Goal: Complete application form

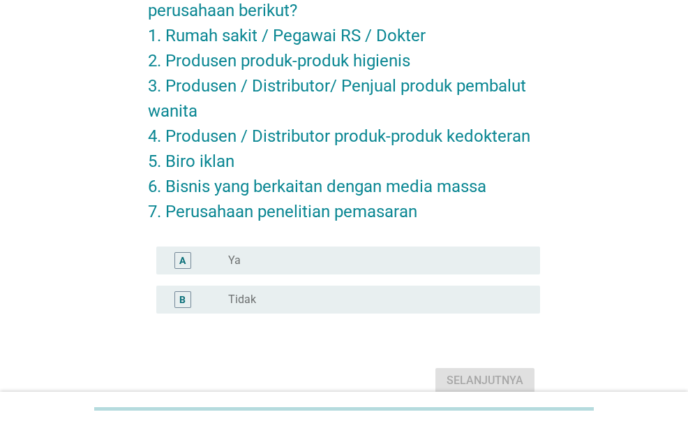
scroll to position [140, 0]
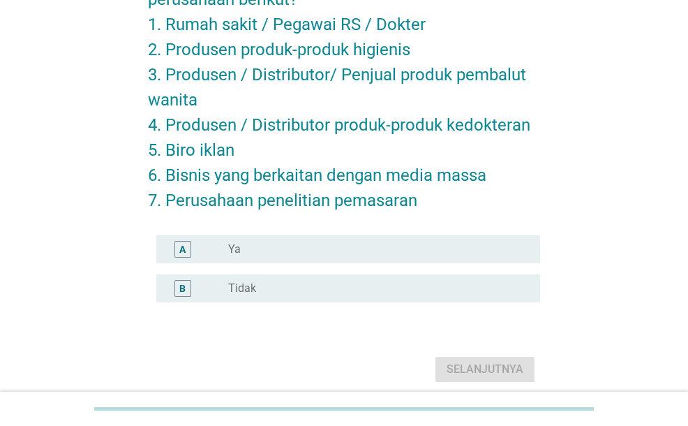
click at [305, 278] on div "B radio_button_unchecked Tidak" at bounding box center [347, 288] width 383 height 28
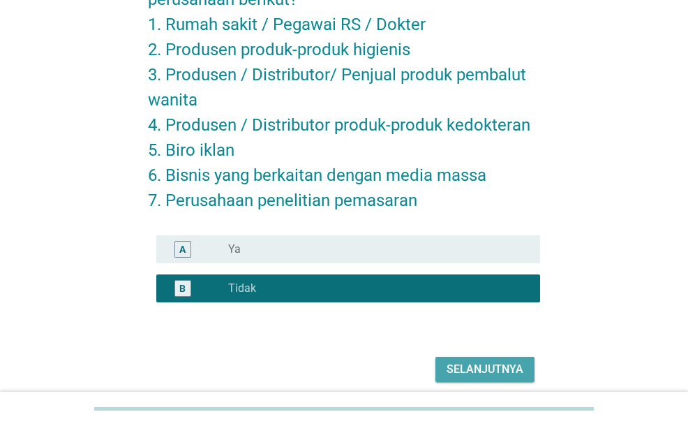
click at [498, 364] on div "Selanjutnya" at bounding box center [485, 369] width 77 height 17
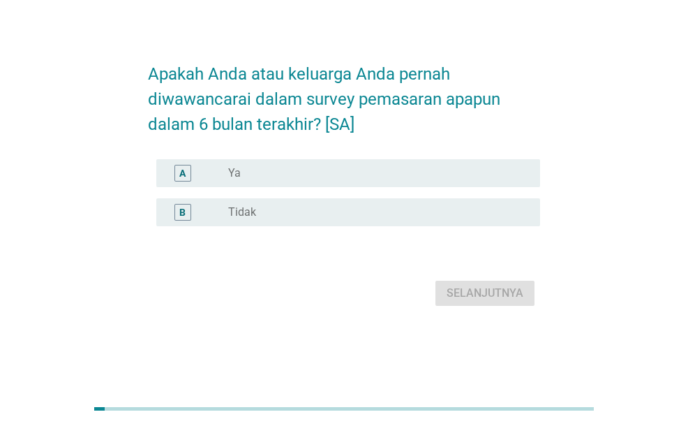
scroll to position [0, 0]
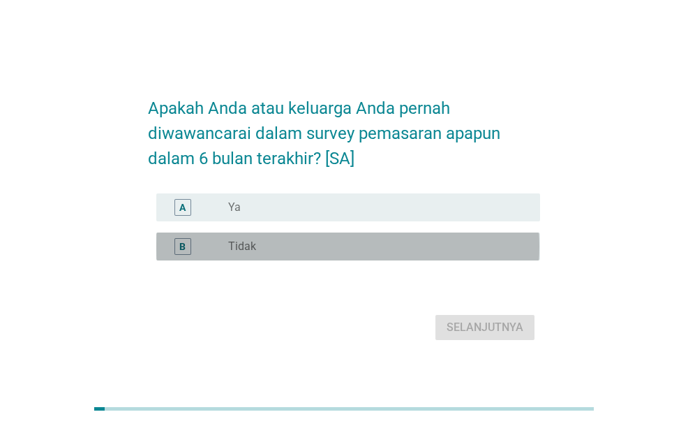
click at [348, 239] on div "radio_button_unchecked Tidak" at bounding box center [373, 246] width 290 height 14
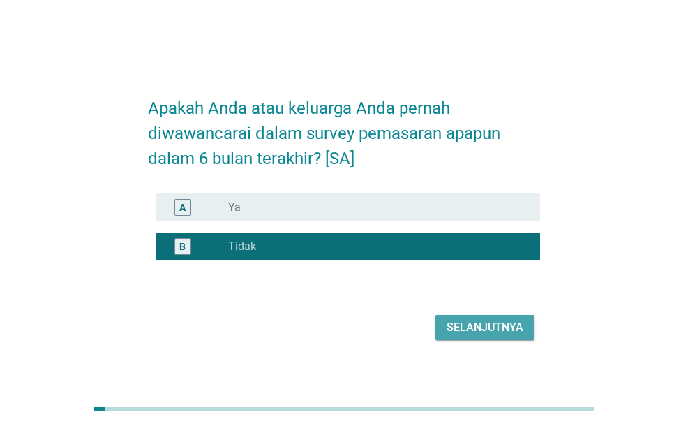
click at [446, 330] on button "Selanjutnya" at bounding box center [485, 327] width 99 height 25
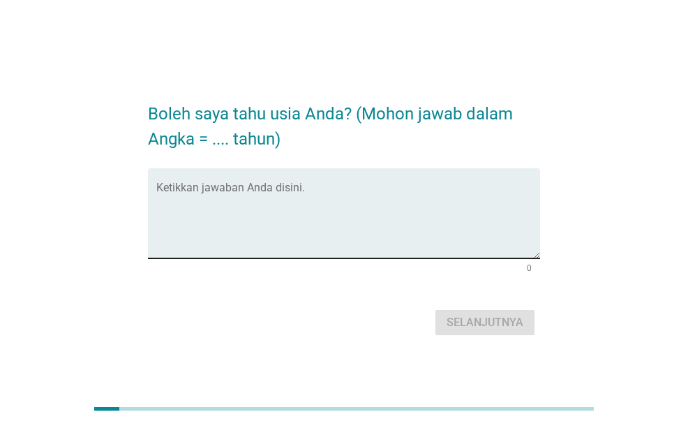
click at [374, 228] on textarea "Ketikkan jawaban Anda disini." at bounding box center [347, 221] width 383 height 73
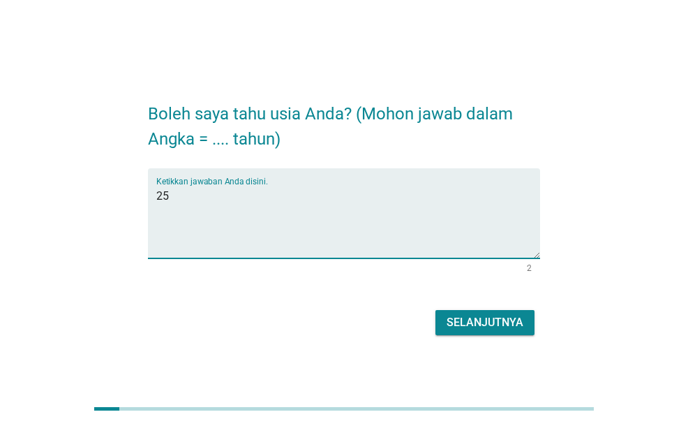
type textarea "25"
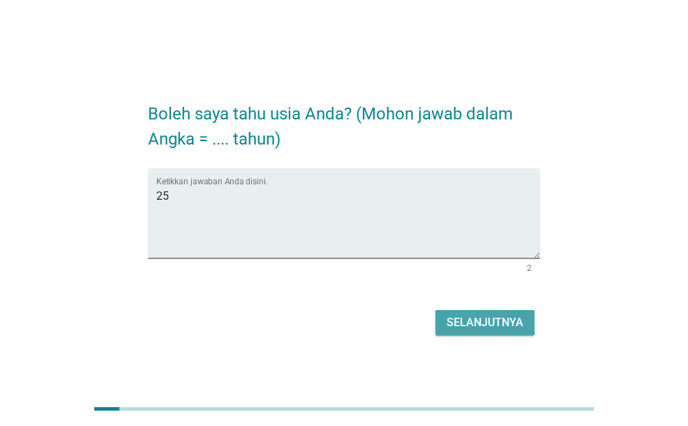
click at [487, 320] on div "Selanjutnya" at bounding box center [485, 322] width 77 height 17
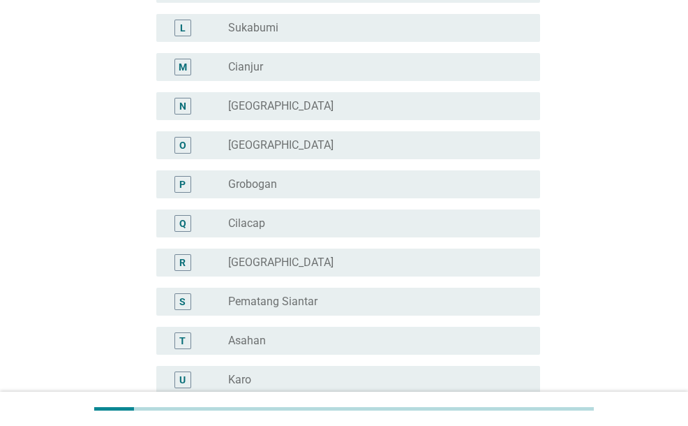
scroll to position [558, 0]
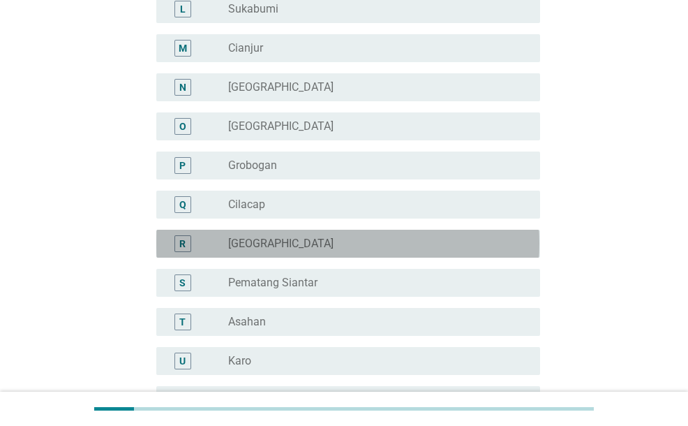
click at [363, 245] on div "radio_button_unchecked [GEOGRAPHIC_DATA]" at bounding box center [373, 244] width 290 height 14
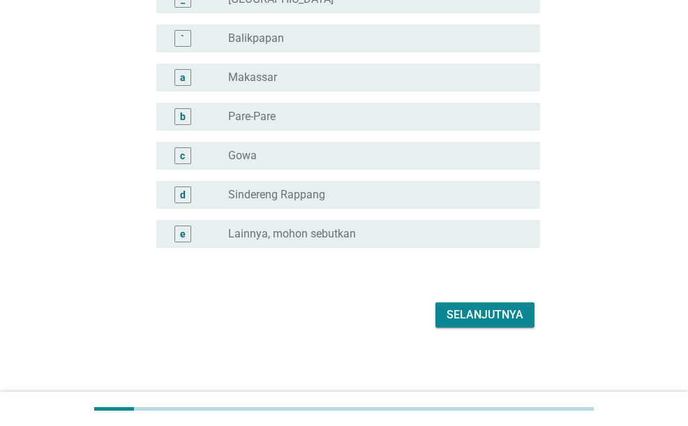
scroll to position [1312, 0]
click at [505, 317] on div "Selanjutnya" at bounding box center [485, 313] width 77 height 17
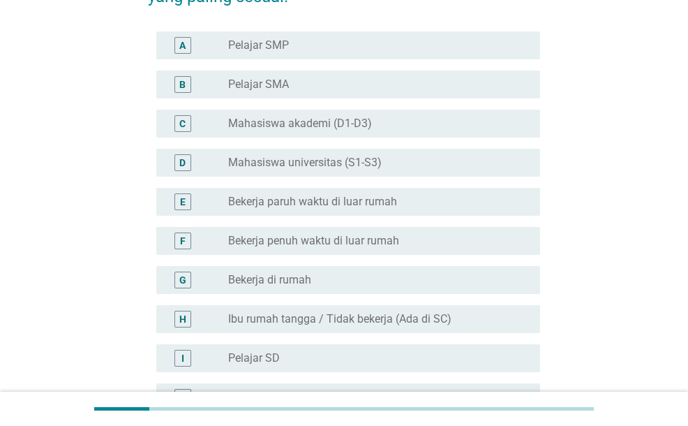
scroll to position [140, 0]
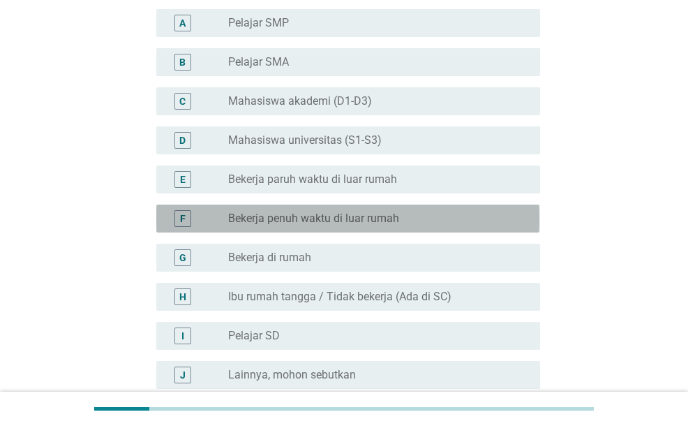
click at [395, 207] on div "F radio_button_unchecked Bekerja penuh waktu di luar rumah" at bounding box center [347, 219] width 383 height 28
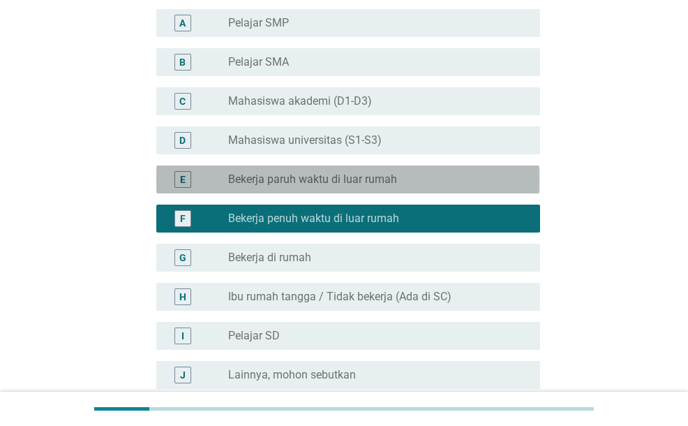
click at [395, 188] on div "E radio_button_unchecked Bekerja paruh waktu di luar rumah" at bounding box center [347, 179] width 383 height 28
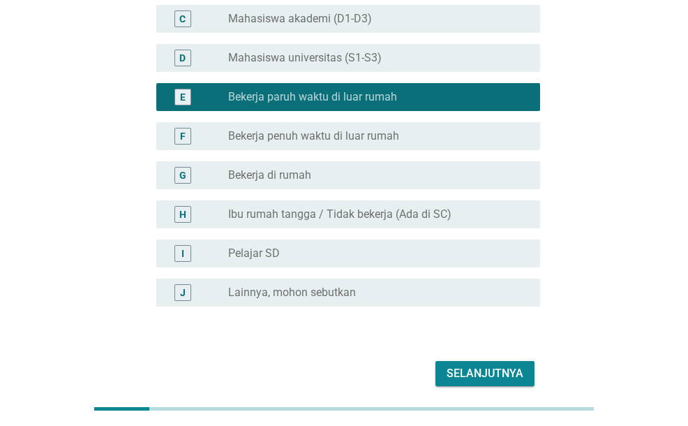
scroll to position [209, 0]
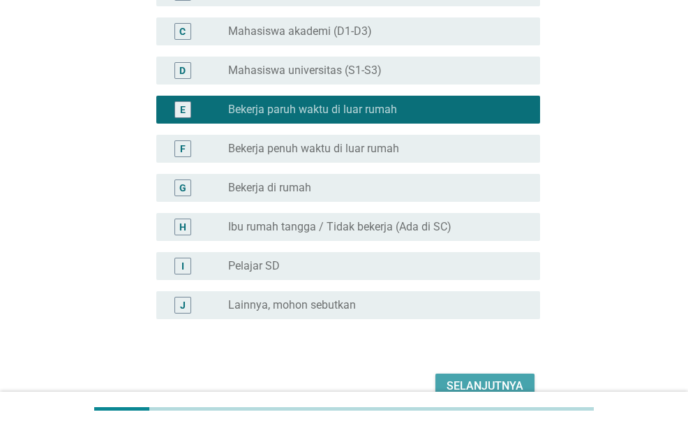
click at [463, 378] on div "Selanjutnya" at bounding box center [485, 386] width 77 height 17
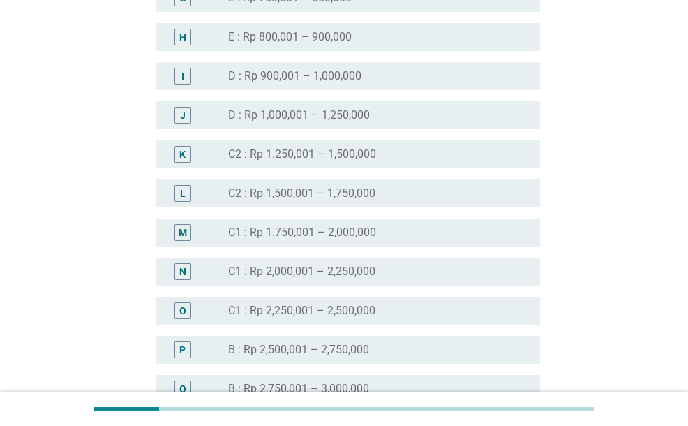
scroll to position [1117, 0]
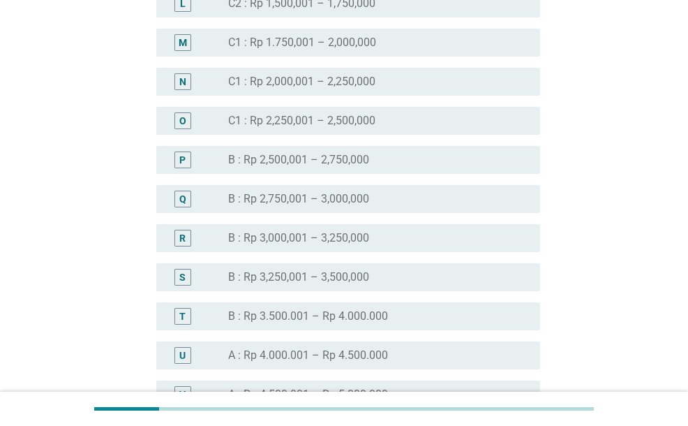
click at [359, 126] on label "C1 : Rp 2,250,001 – 2,500,000" at bounding box center [301, 121] width 147 height 14
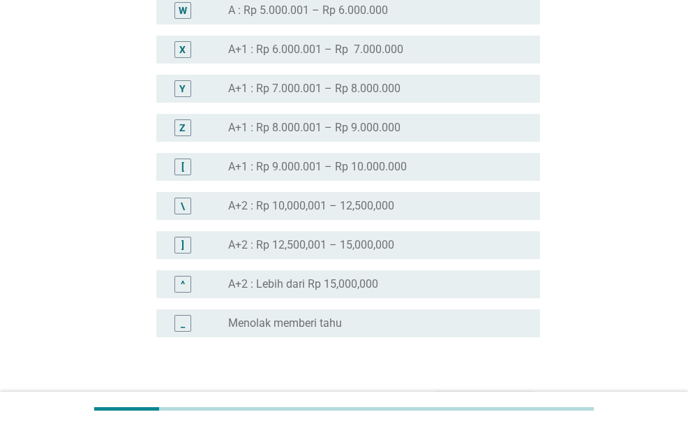
scroll to position [1630, 0]
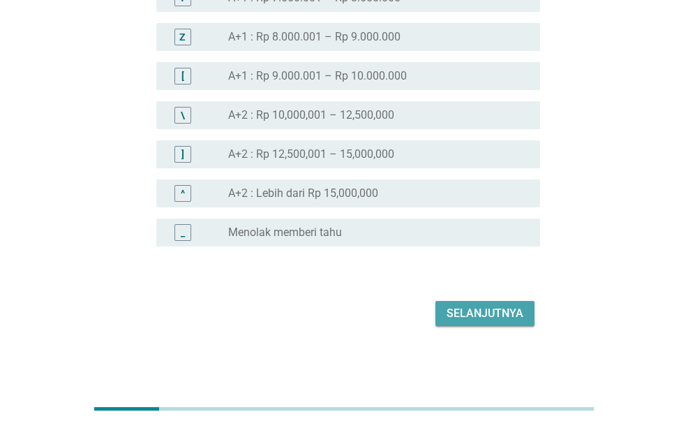
click at [503, 315] on div "Selanjutnya" at bounding box center [485, 313] width 77 height 17
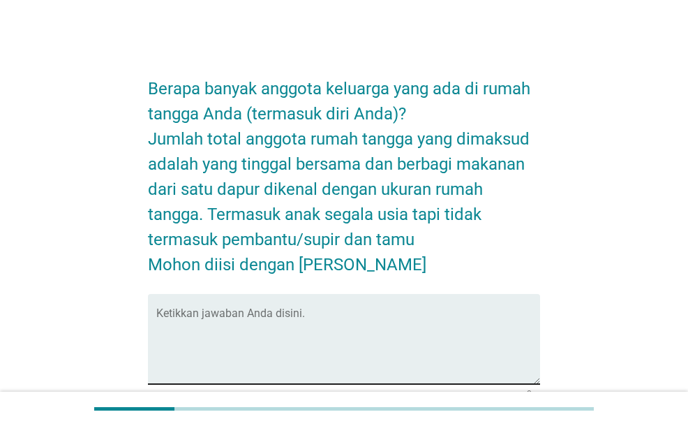
click at [474, 336] on textarea "Ketikkan jawaban Anda disini." at bounding box center [347, 347] width 383 height 73
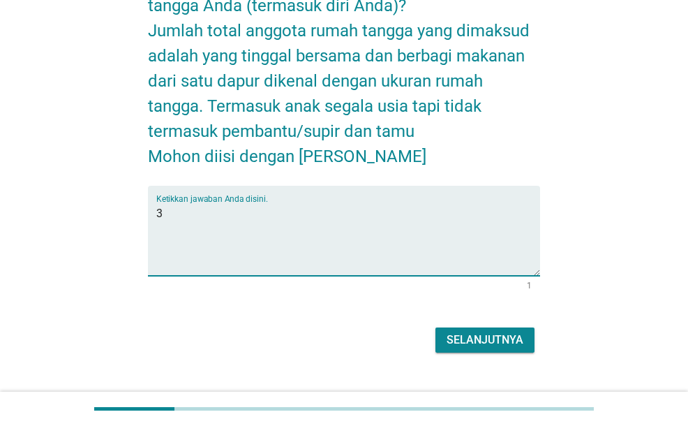
scroll to position [135, 0]
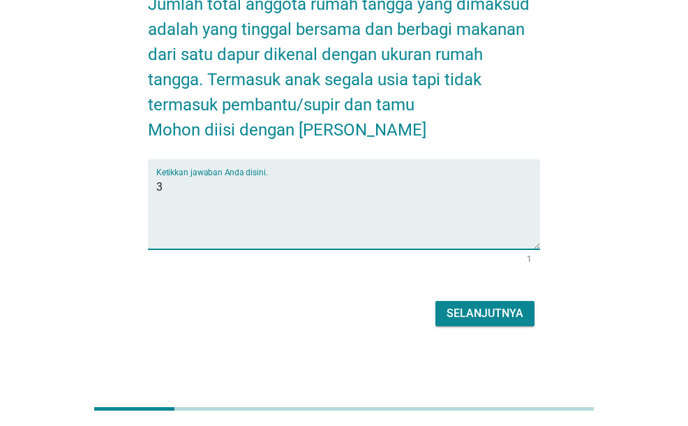
type textarea "3"
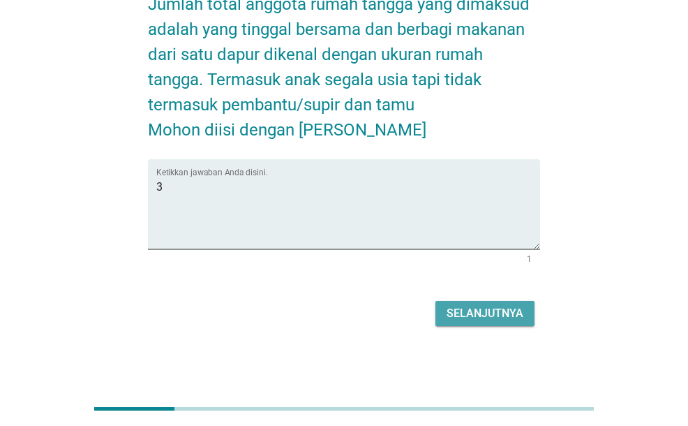
click at [479, 318] on div "Selanjutnya" at bounding box center [485, 313] width 77 height 17
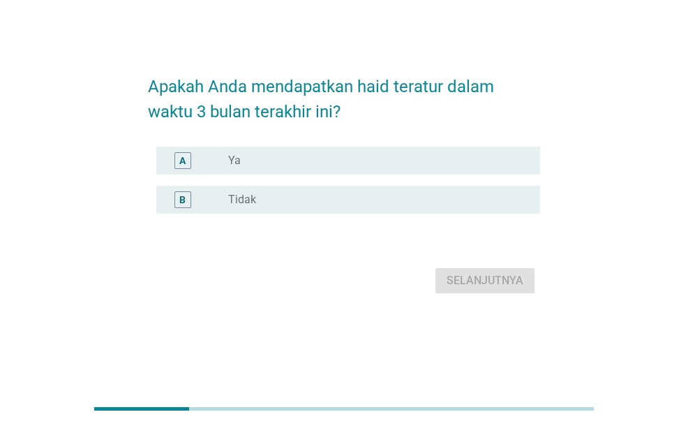
scroll to position [0, 0]
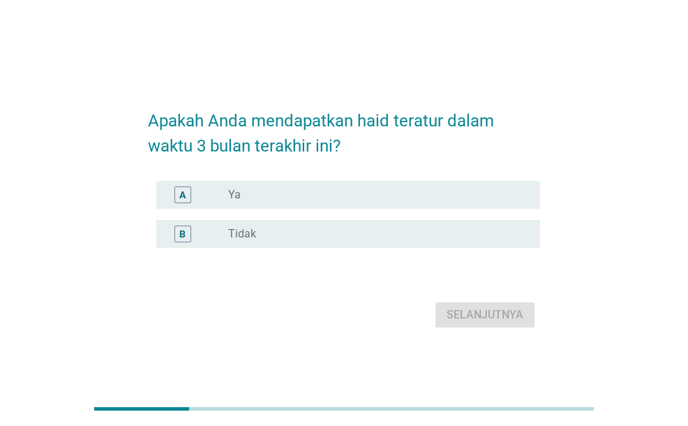
click at [411, 202] on div "radio_button_unchecked Ya" at bounding box center [378, 194] width 301 height 17
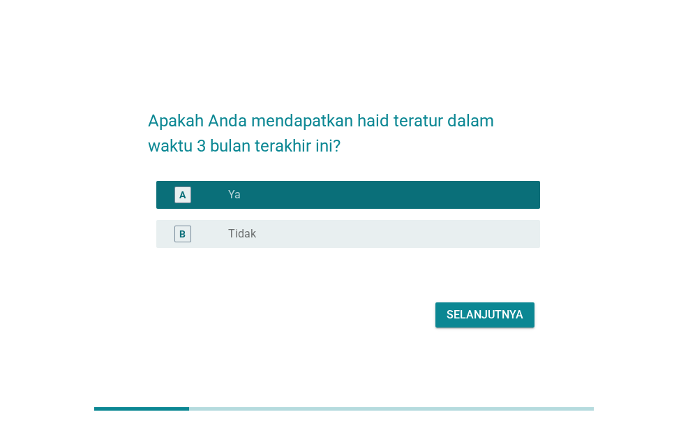
click at [485, 314] on div "Selanjutnya" at bounding box center [485, 314] width 77 height 17
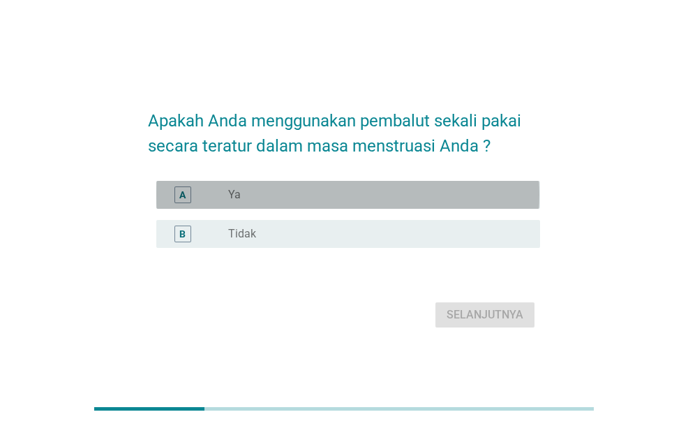
click at [438, 196] on div "radio_button_unchecked Ya" at bounding box center [373, 195] width 290 height 14
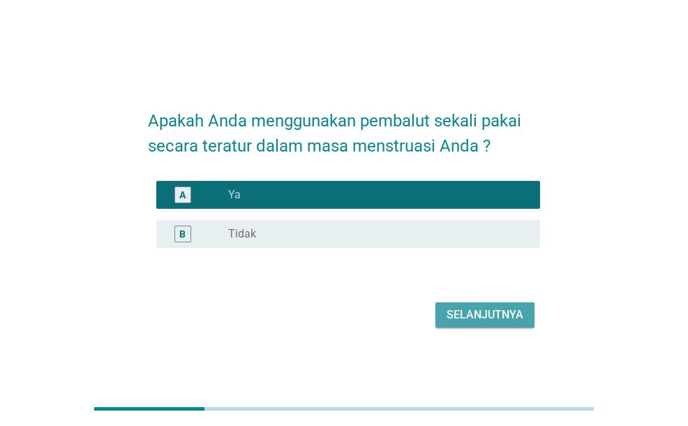
click at [489, 314] on div "Selanjutnya" at bounding box center [485, 314] width 77 height 17
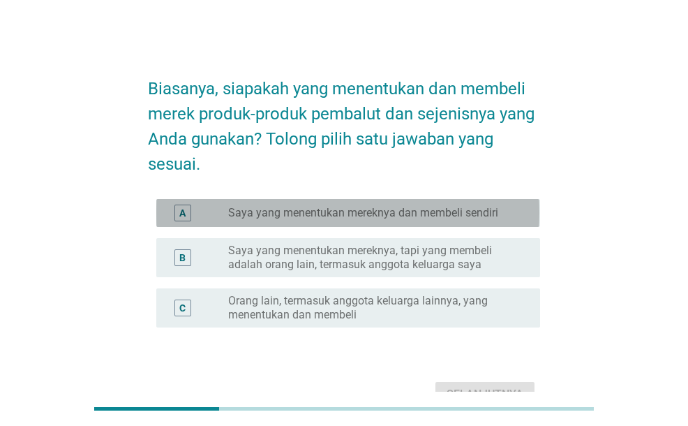
click at [429, 217] on label "Saya yang menentukan mereknya dan membeli sendiri" at bounding box center [363, 213] width 270 height 14
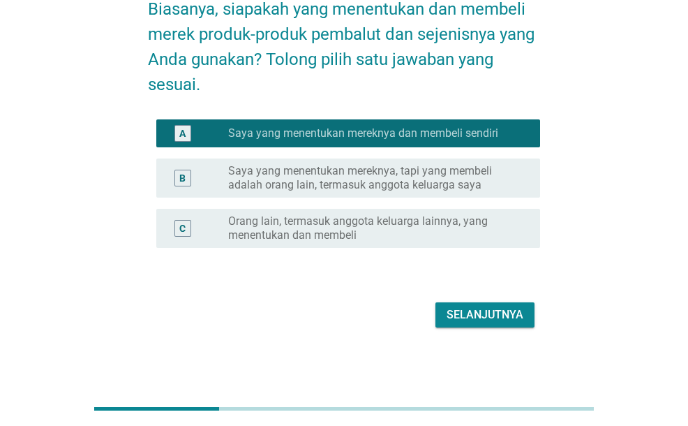
scroll to position [81, 0]
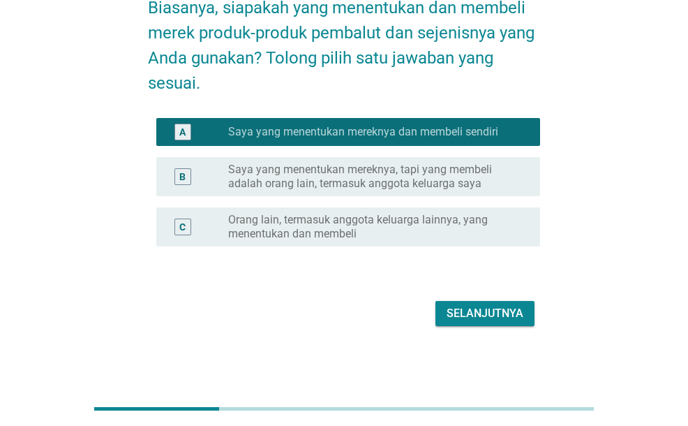
click at [519, 323] on button "Selanjutnya" at bounding box center [485, 313] width 99 height 25
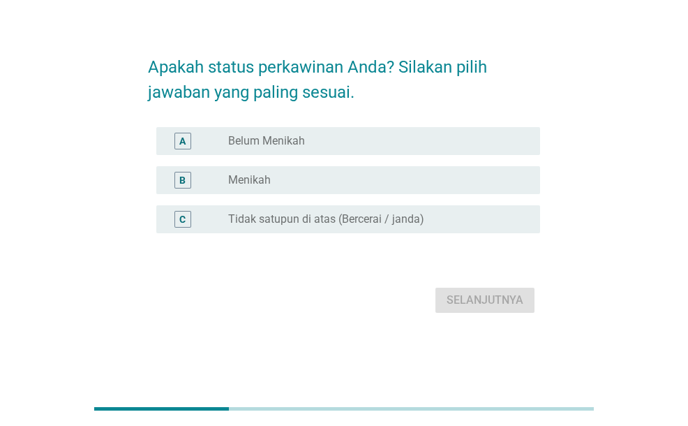
scroll to position [0, 0]
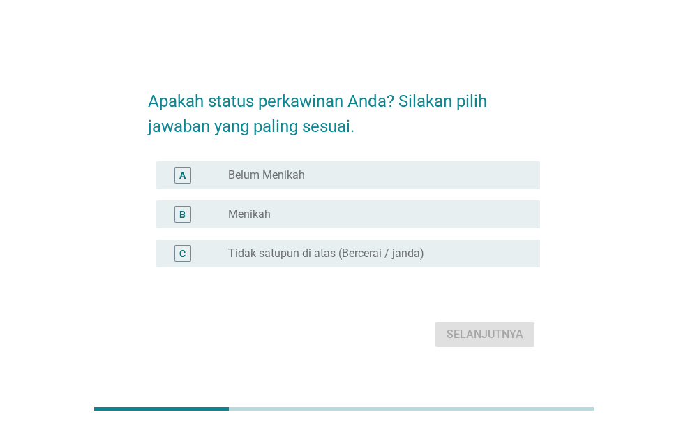
click at [359, 181] on div "radio_button_unchecked Belum Menikah" at bounding box center [373, 175] width 290 height 14
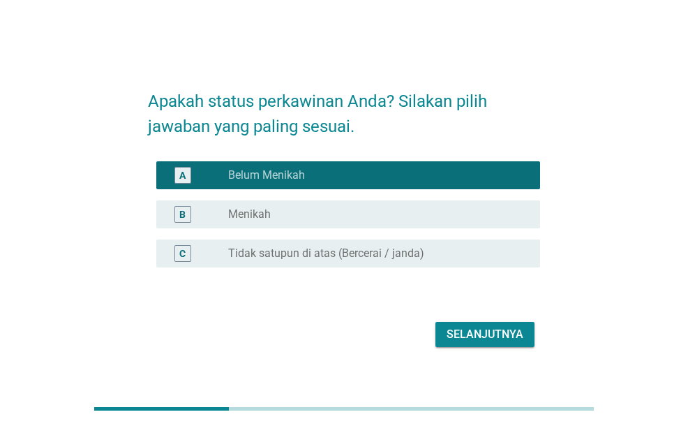
click at [496, 333] on div "Selanjutnya" at bounding box center [485, 334] width 77 height 17
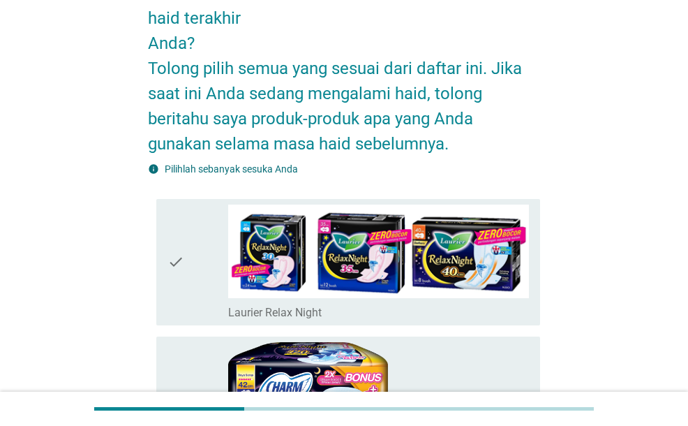
scroll to position [209, 0]
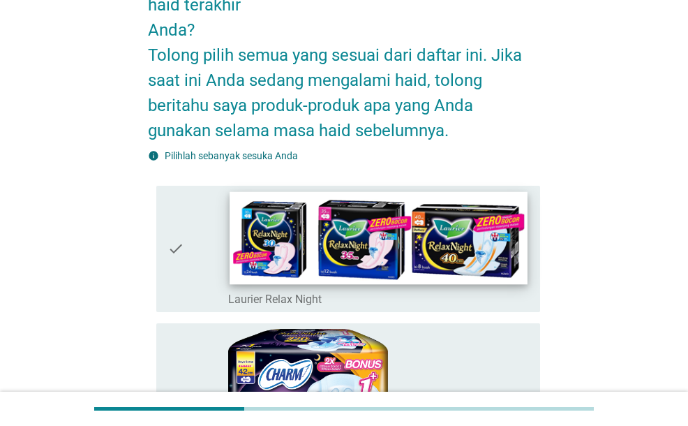
click at [324, 237] on img at bounding box center [379, 237] width 298 height 93
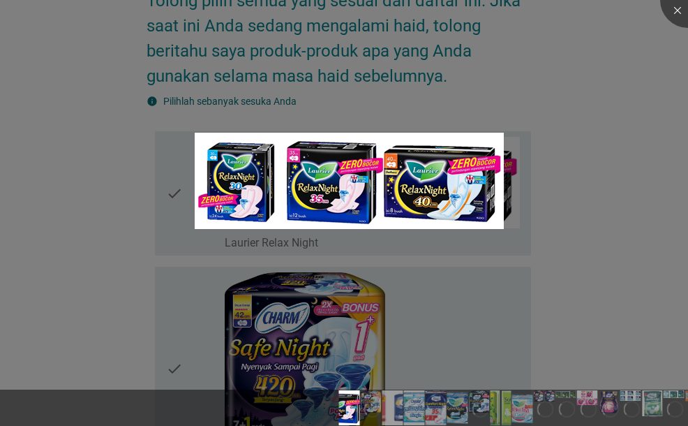
scroll to position [279, 0]
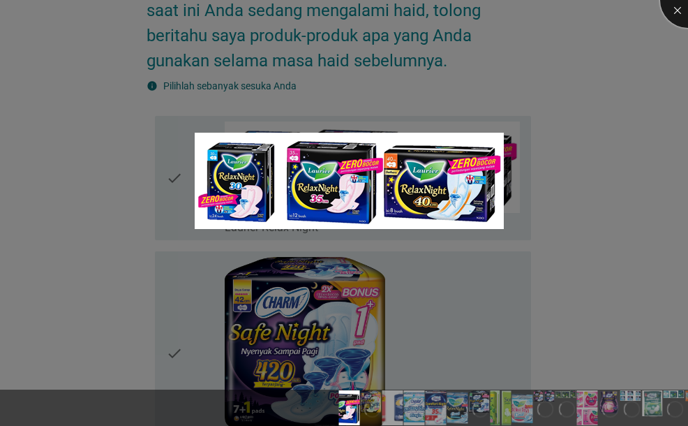
click at [668, 15] on div at bounding box center [688, 0] width 56 height 56
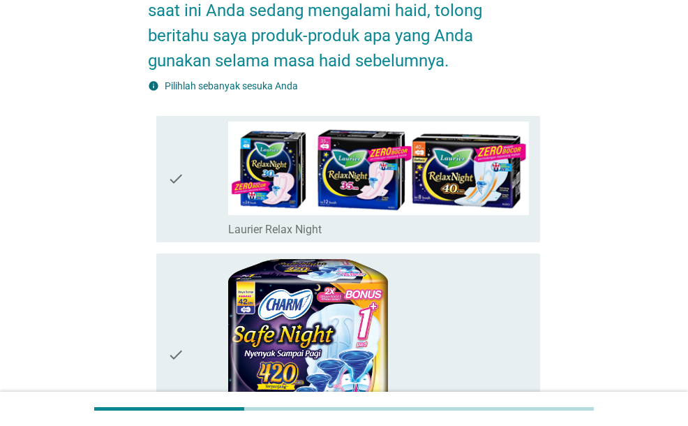
click at [448, 237] on div "check check_box_outline_blank Laurier Relax Night" at bounding box center [347, 179] width 383 height 126
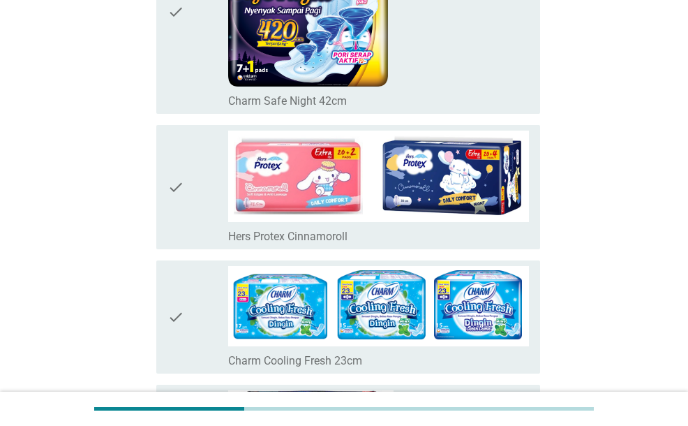
scroll to position [628, 0]
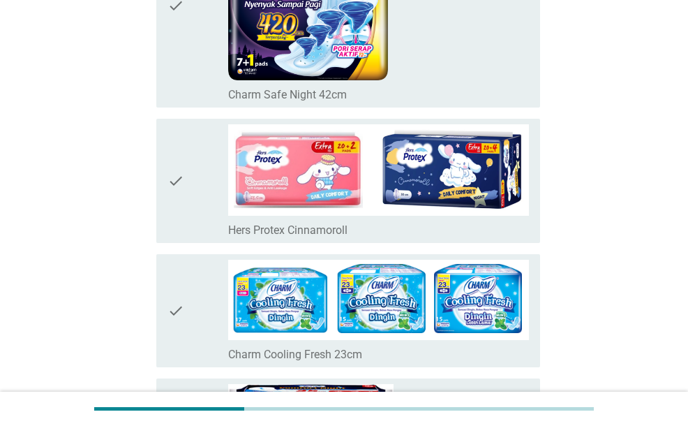
click at [395, 232] on div "check_box_outline_blank Hers Protex Cinnamoroll" at bounding box center [378, 229] width 301 height 17
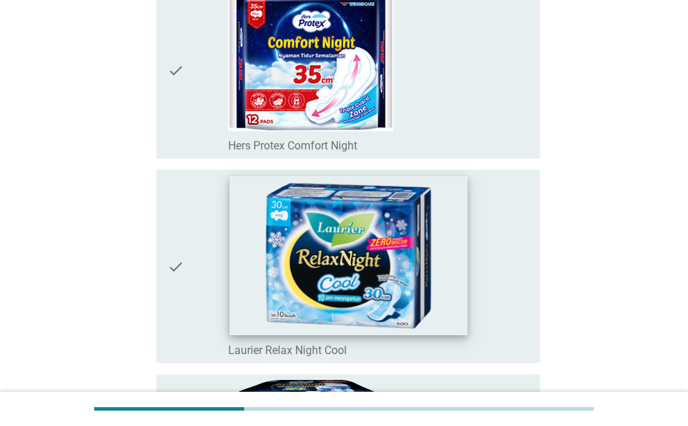
scroll to position [1047, 0]
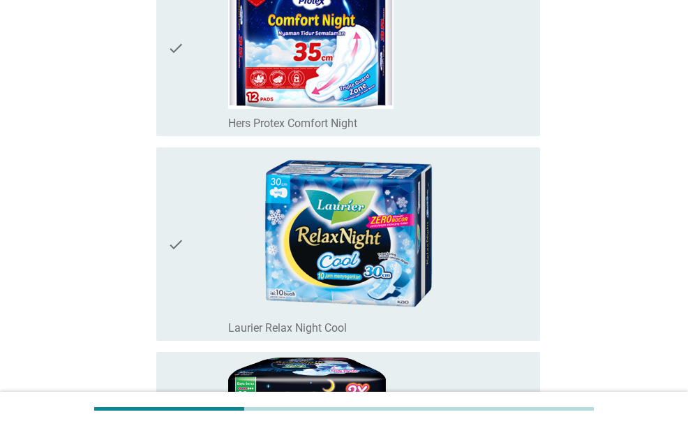
click at [410, 108] on div "check_box_outline_blank Hers Protex Comfort Night" at bounding box center [378, 47] width 301 height 165
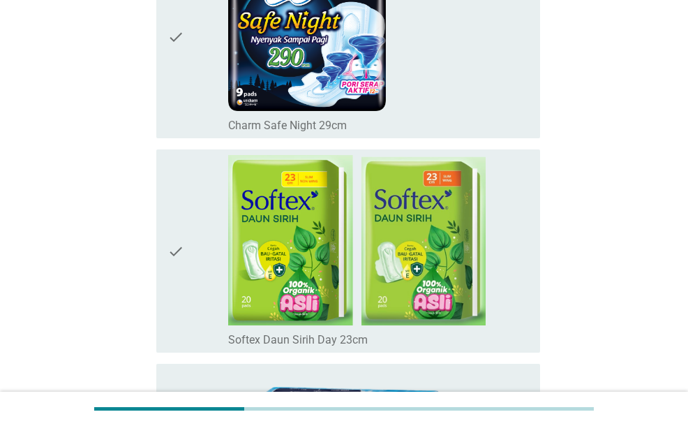
scroll to position [1466, 0]
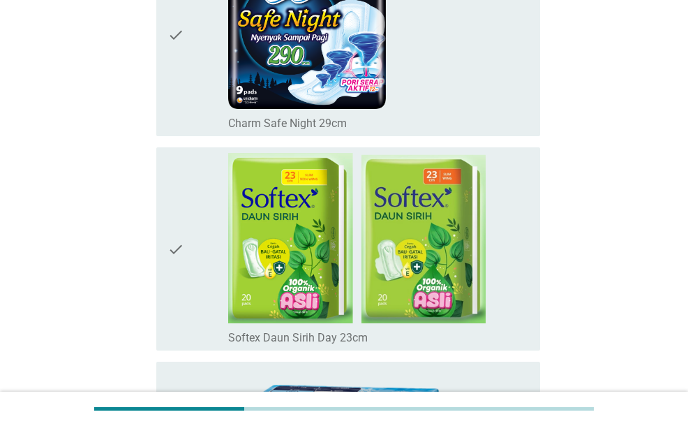
click at [405, 124] on div "check_box_outline_blank Charm Safe Night 29cm" at bounding box center [378, 122] width 301 height 17
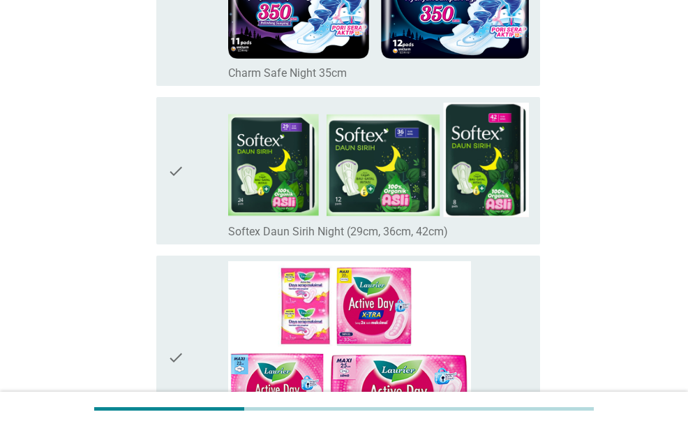
scroll to position [2233, 0]
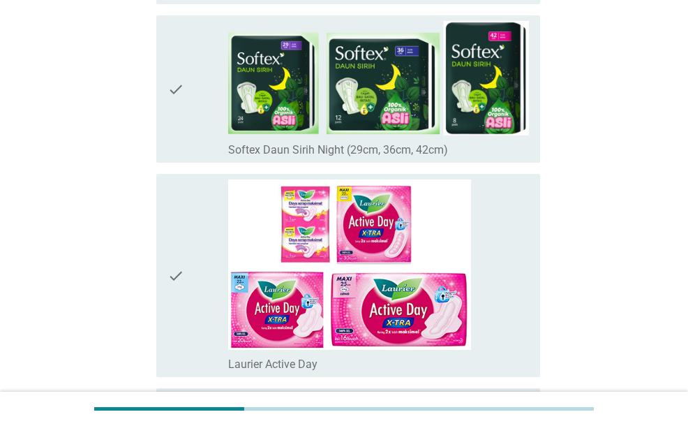
click at [184, 158] on div "check check_box_outline_blank Softex Daun Sirih Night (29cm, 36cm, 42cm)" at bounding box center [347, 88] width 383 height 147
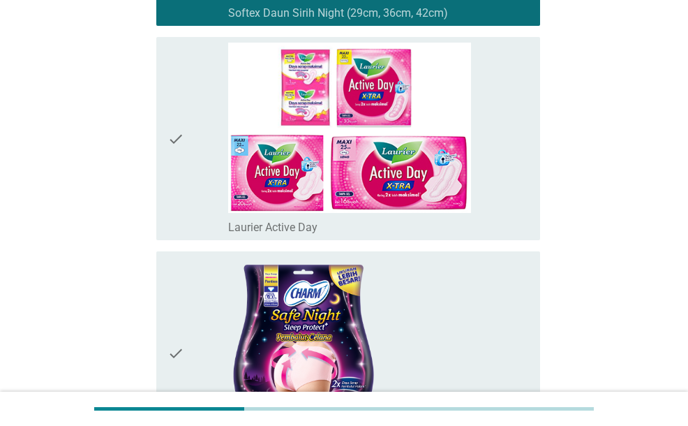
scroll to position [2373, 0]
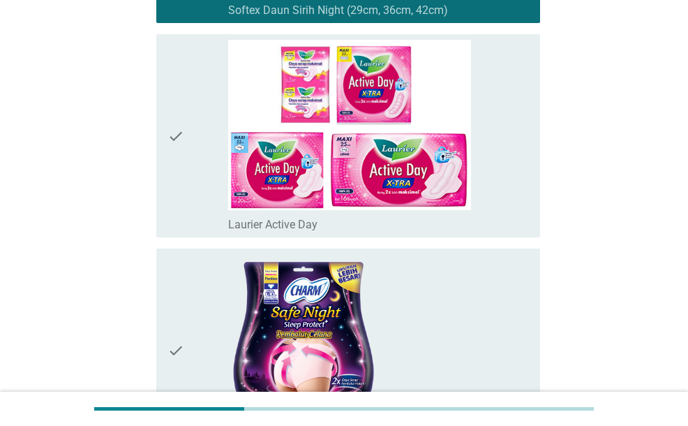
click at [179, 198] on icon "check" at bounding box center [176, 136] width 17 height 192
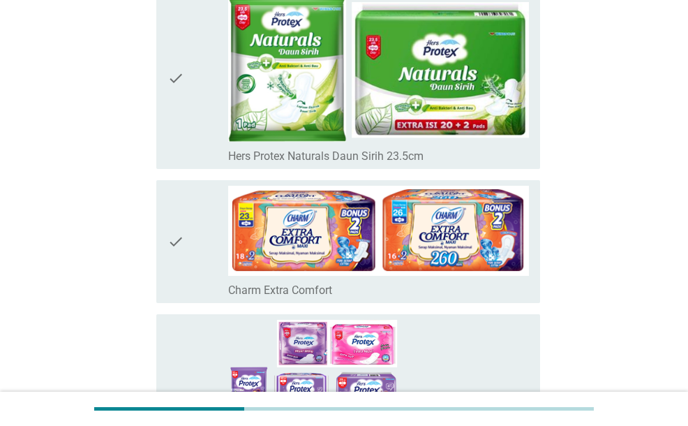
scroll to position [3839, 0]
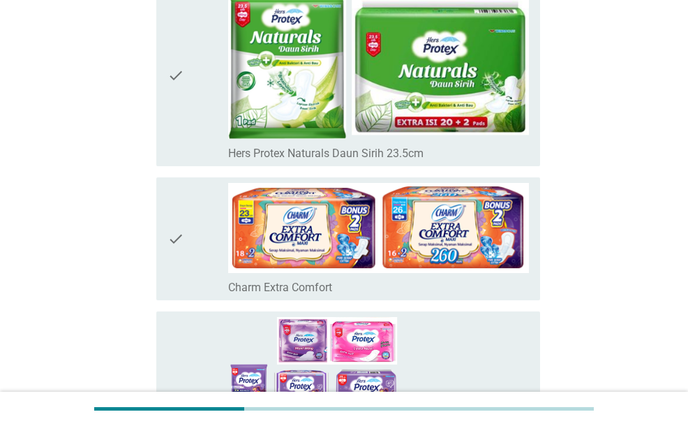
click at [174, 132] on icon "check" at bounding box center [176, 75] width 17 height 171
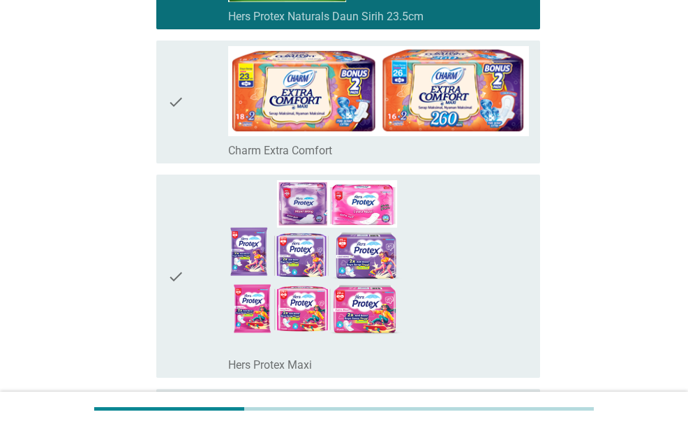
scroll to position [3978, 0]
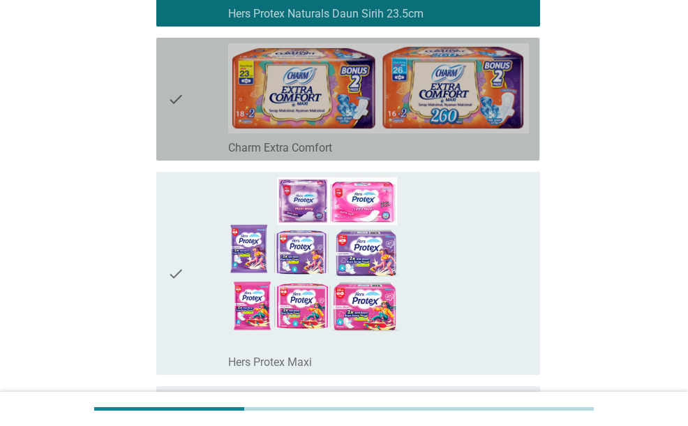
click at [160, 143] on div "check check_box_outline_blank Charm Extra Comfort" at bounding box center [347, 99] width 383 height 123
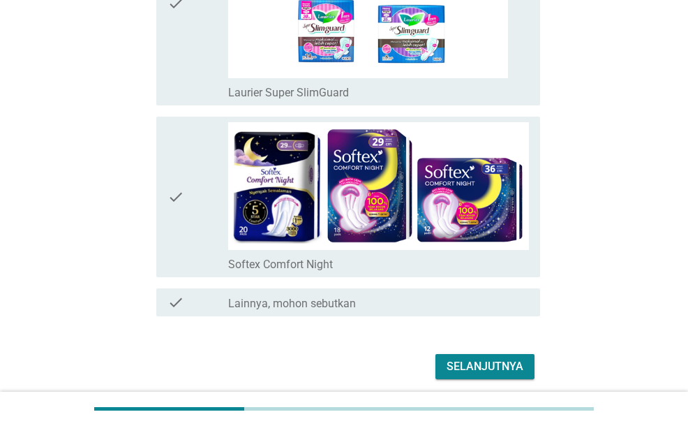
scroll to position [5209, 0]
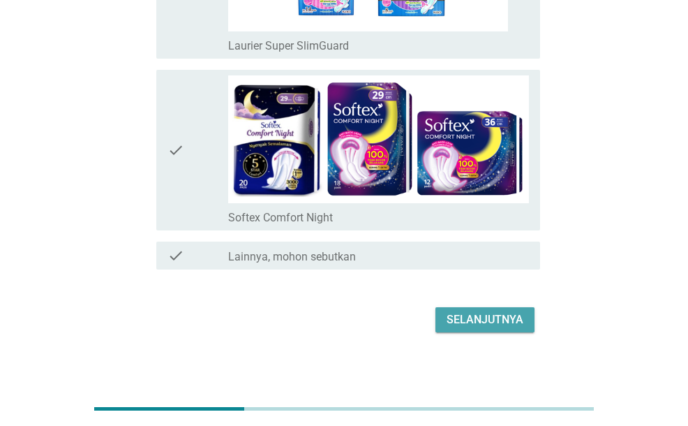
click at [485, 311] on div "Selanjutnya" at bounding box center [485, 319] width 77 height 17
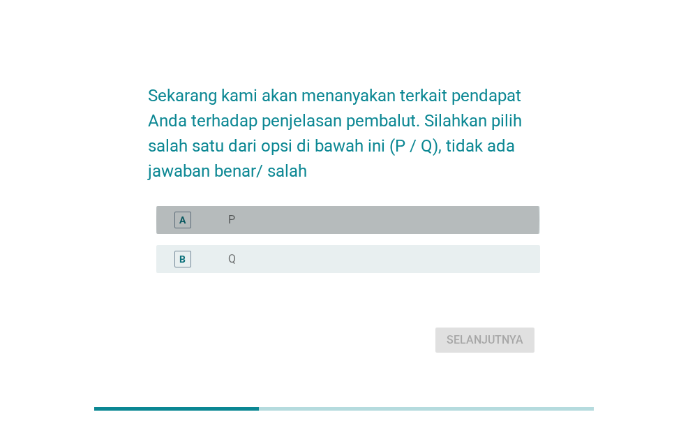
click at [448, 227] on div "radio_button_unchecked P" at bounding box center [378, 219] width 301 height 17
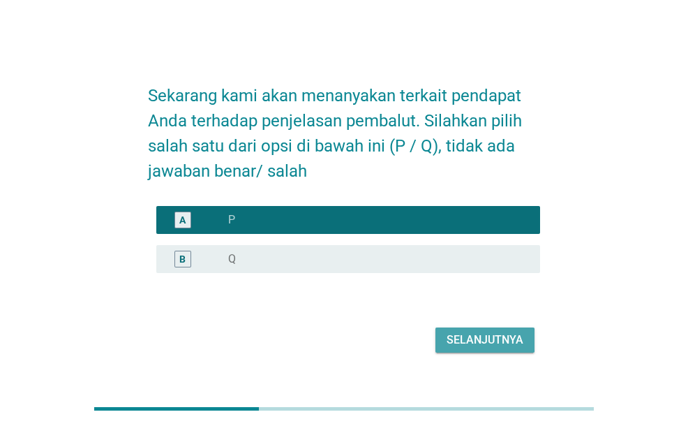
click at [488, 340] on div "Selanjutnya" at bounding box center [485, 340] width 77 height 17
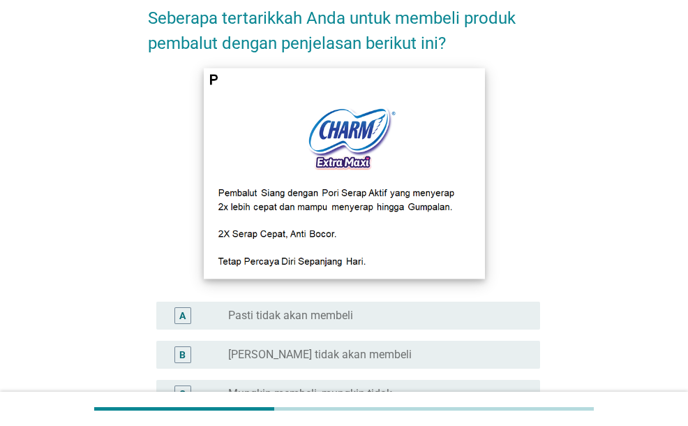
scroll to position [140, 0]
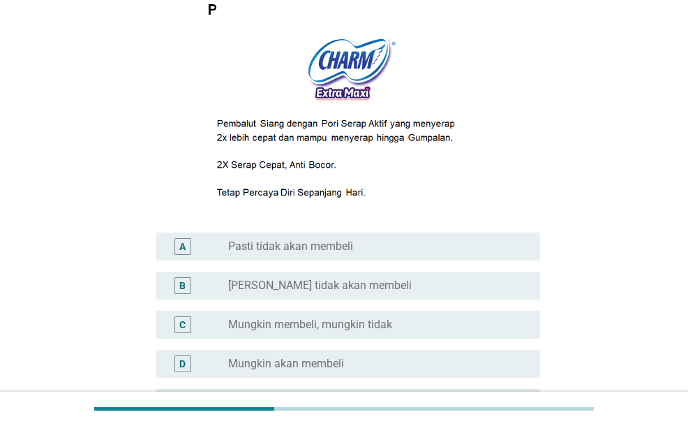
click at [454, 312] on div "C radio_button_unchecked Mungkin membeli, mungkin tidak" at bounding box center [347, 325] width 383 height 28
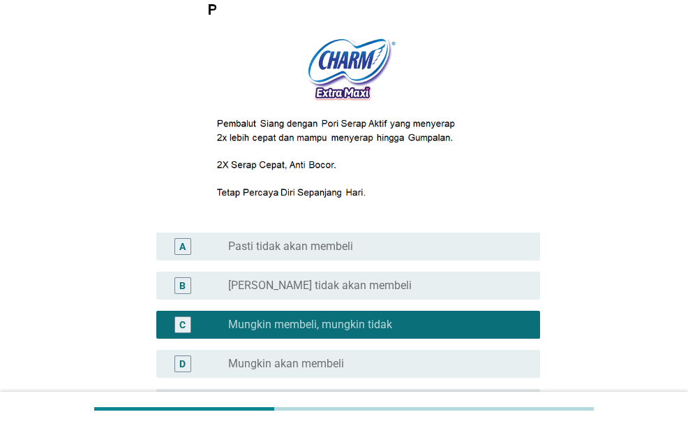
scroll to position [279, 0]
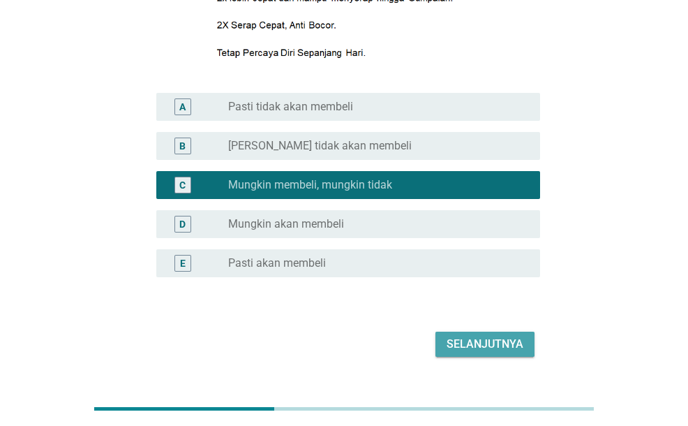
click at [487, 346] on div "Selanjutnya" at bounding box center [485, 344] width 77 height 17
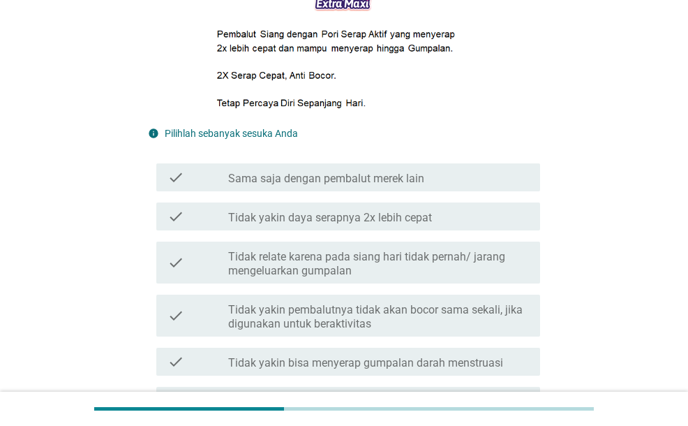
drag, startPoint x: 646, startPoint y: 276, endPoint x: 611, endPoint y: 276, distance: 34.2
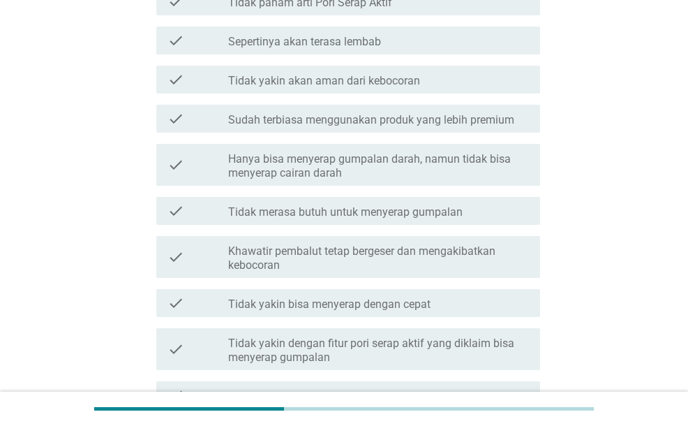
scroll to position [698, 0]
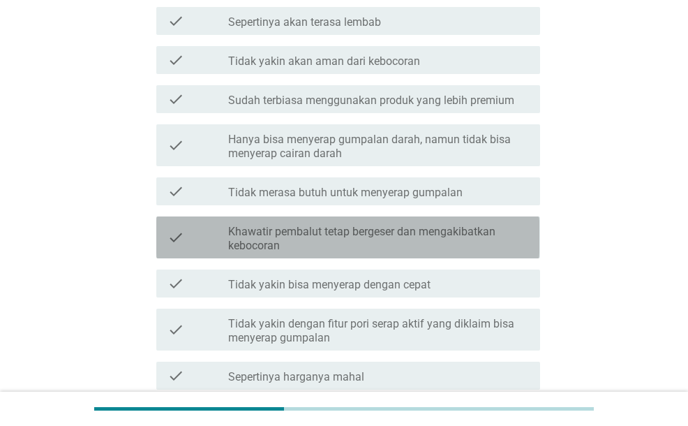
click at [327, 233] on label "Khawatir pembalut tetap bergeser dan mengakibatkan kebocoran" at bounding box center [378, 239] width 301 height 28
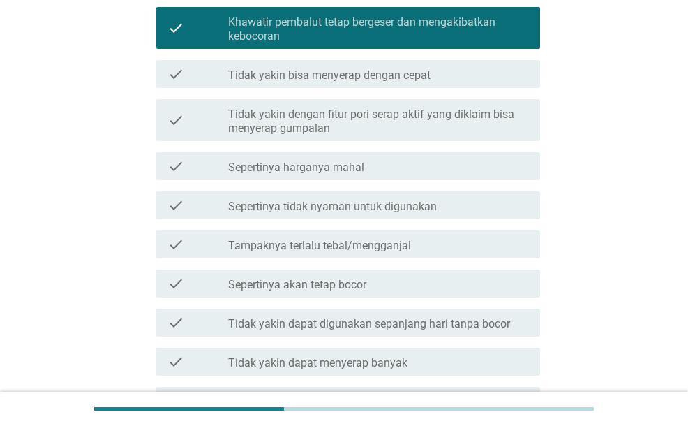
scroll to position [1059, 0]
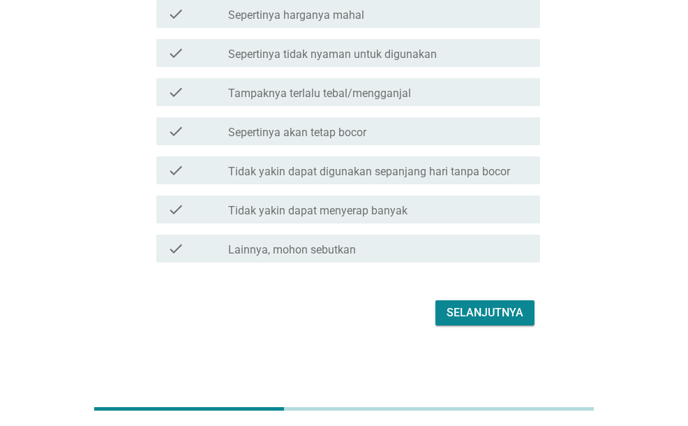
click at [299, 119] on div "check check_box_outline_blank Sepertinya akan tetap bocor" at bounding box center [347, 131] width 383 height 28
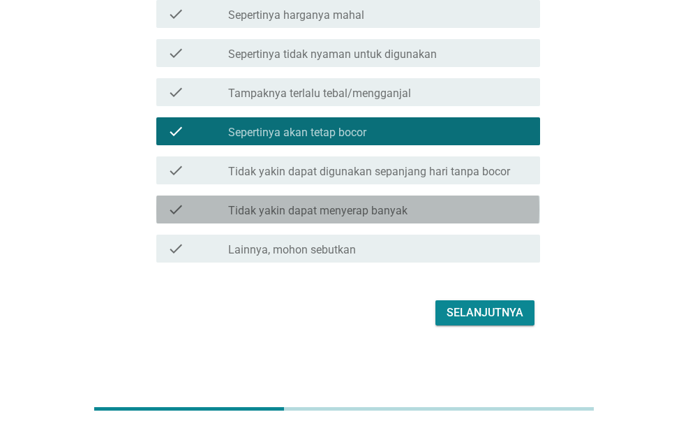
click at [422, 200] on div "check check_box_outline_blank Tidak yakin dapat menyerap banyak" at bounding box center [347, 209] width 383 height 28
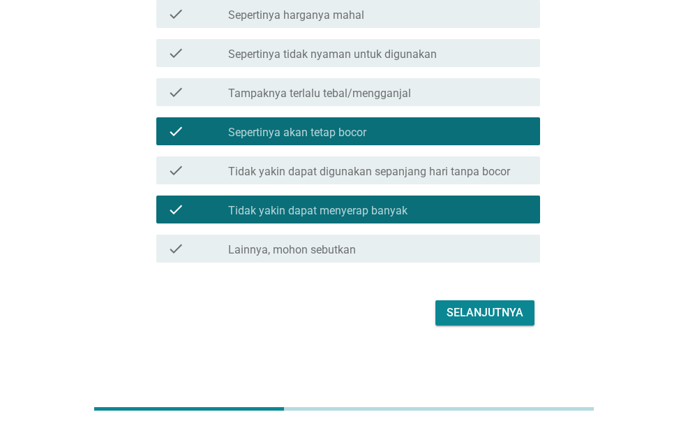
click at [472, 300] on button "Selanjutnya" at bounding box center [485, 312] width 99 height 25
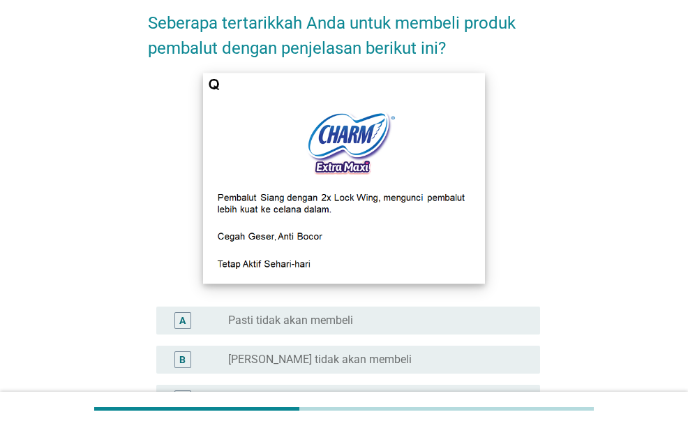
scroll to position [140, 0]
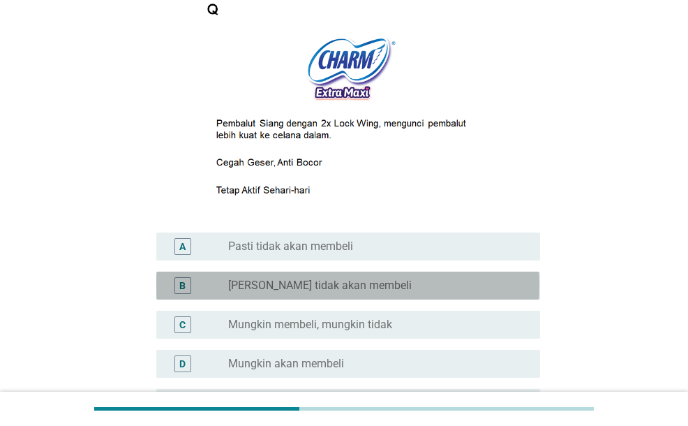
click at [448, 284] on div "radio_button_unchecked [PERSON_NAME] tidak akan membeli" at bounding box center [373, 285] width 290 height 14
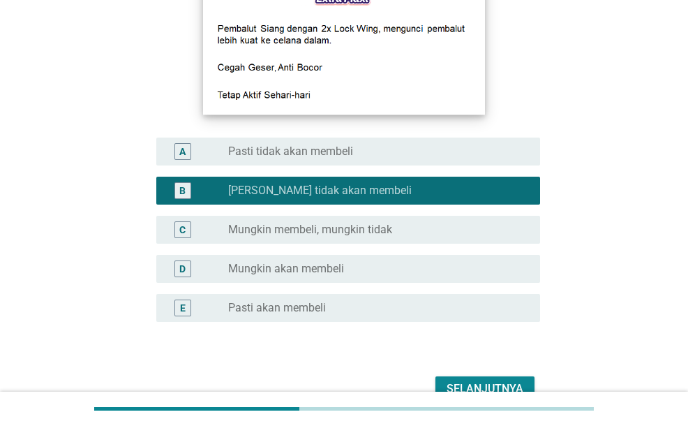
scroll to position [310, 0]
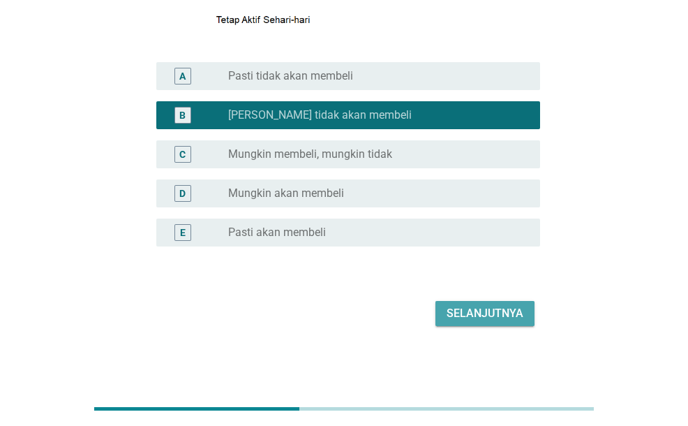
click at [495, 313] on div "Selanjutnya" at bounding box center [485, 313] width 77 height 17
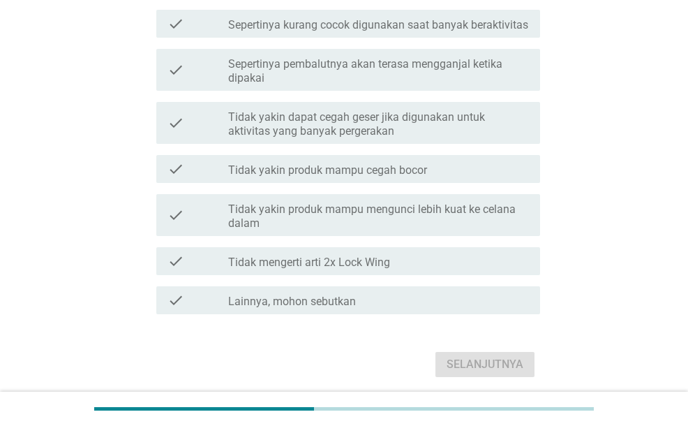
scroll to position [1047, 0]
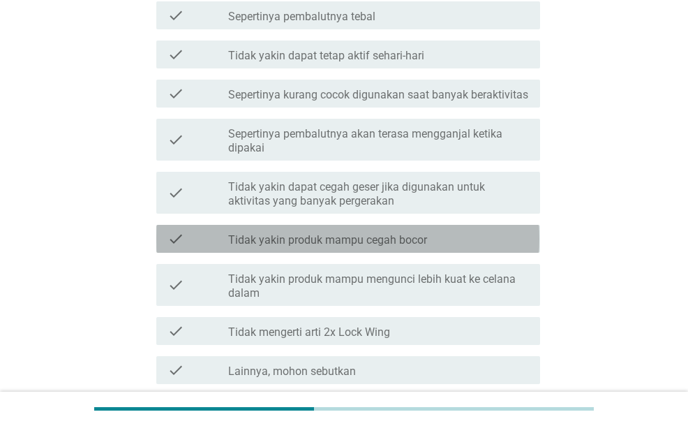
click at [313, 238] on div "check check_box_outline_blank Tidak yakin produk mampu cegah bocor" at bounding box center [347, 239] width 383 height 28
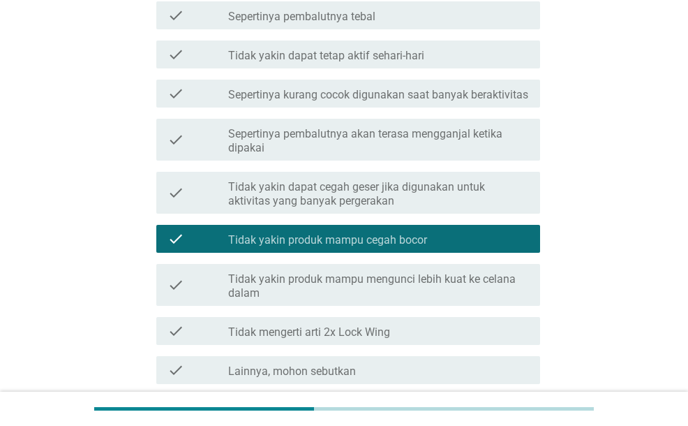
click at [321, 131] on label "Sepertinya pembalutnya akan terasa mengganjal ketika dipakai" at bounding box center [378, 141] width 301 height 28
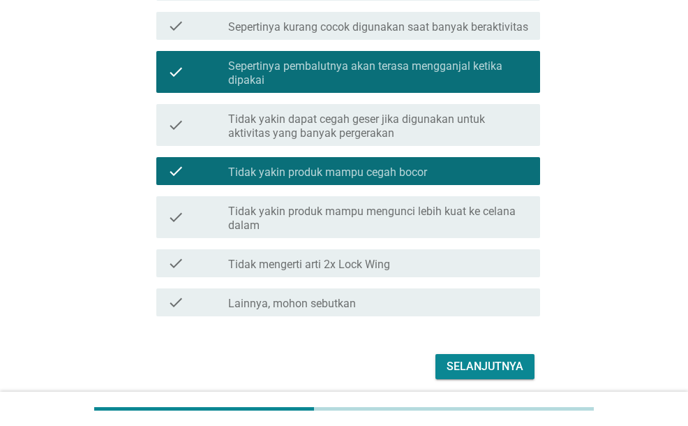
scroll to position [1154, 0]
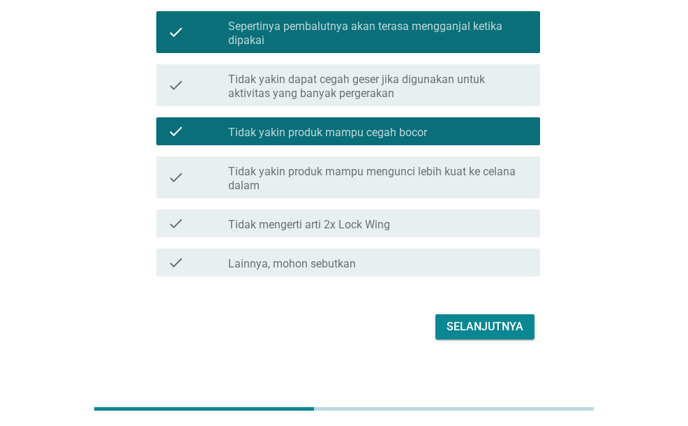
click at [474, 314] on button "Selanjutnya" at bounding box center [485, 326] width 99 height 25
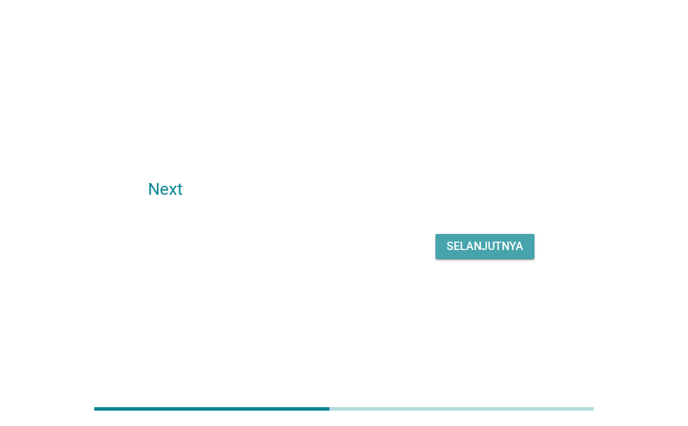
click at [473, 248] on div "Selanjutnya" at bounding box center [485, 246] width 77 height 17
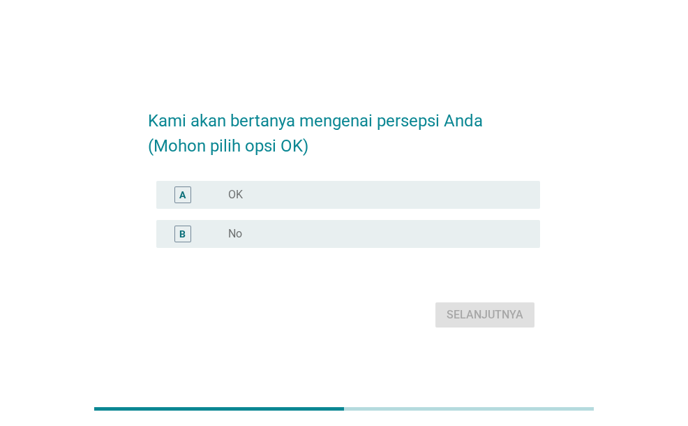
click at [276, 182] on div "A radio_button_unchecked OK" at bounding box center [347, 195] width 383 height 28
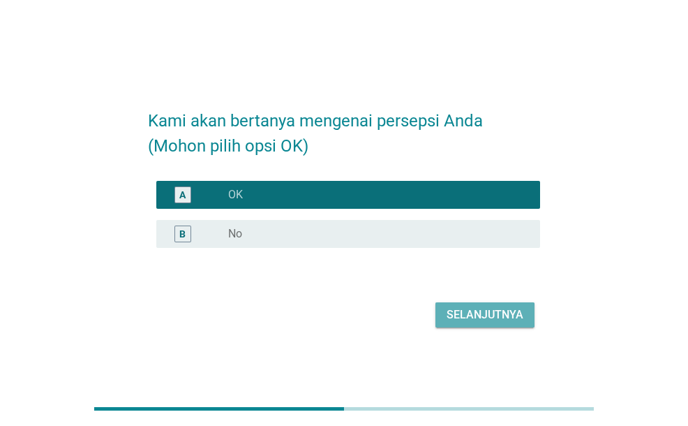
click at [459, 316] on div "Selanjutnya" at bounding box center [485, 314] width 77 height 17
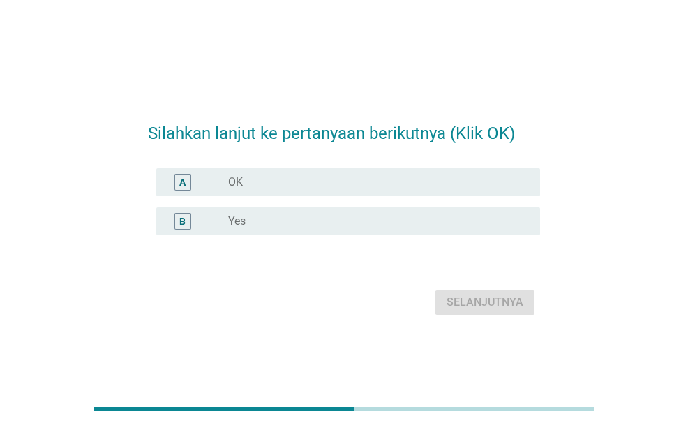
click at [390, 185] on div "radio_button_unchecked OK" at bounding box center [373, 182] width 290 height 14
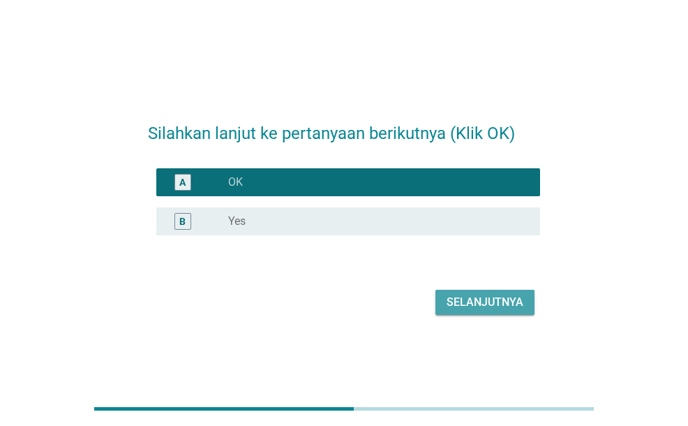
click at [476, 308] on div "Selanjutnya" at bounding box center [485, 302] width 77 height 17
click at [476, 308] on div "Selanjutnya" at bounding box center [344, 302] width 392 height 34
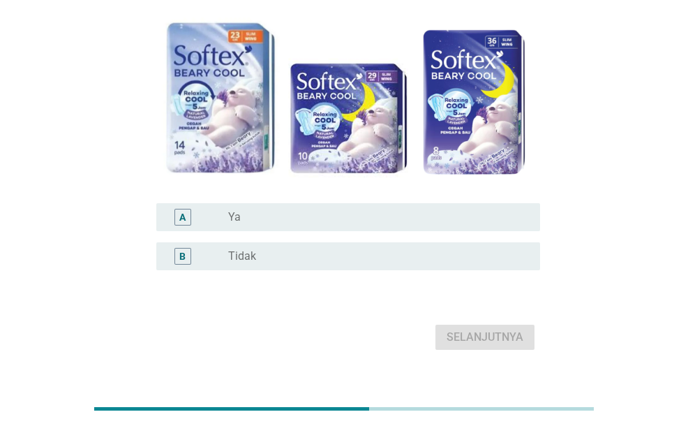
scroll to position [129, 0]
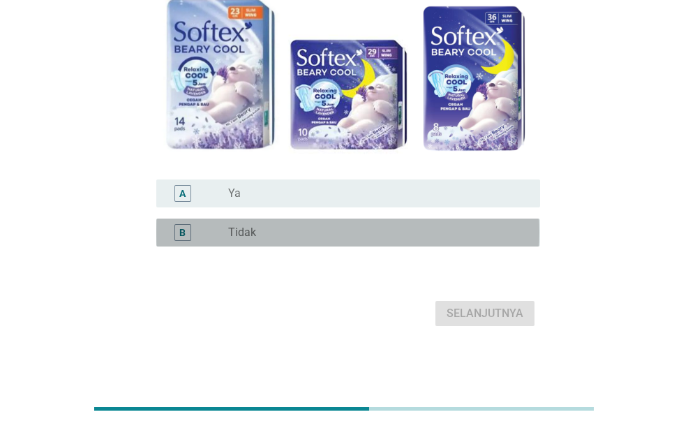
click at [445, 239] on div "radio_button_unchecked Tidak" at bounding box center [378, 232] width 301 height 17
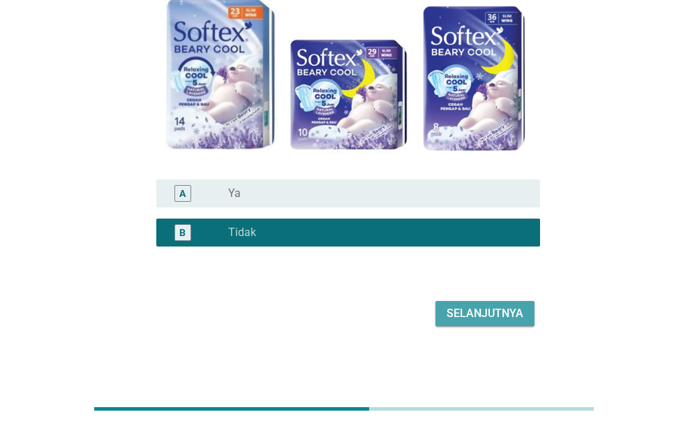
click at [475, 320] on div "Selanjutnya" at bounding box center [485, 313] width 77 height 17
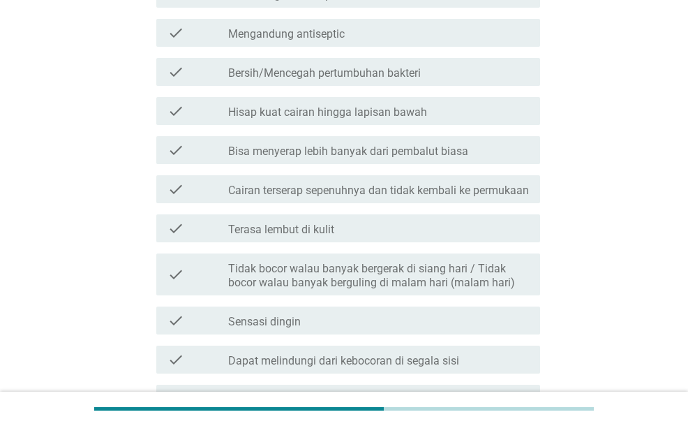
scroll to position [558, 0]
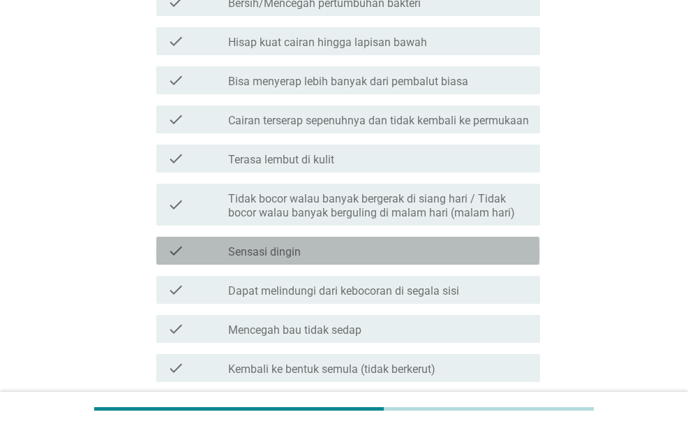
click at [425, 265] on div "check check_box_outline_blank Sensasi dingin" at bounding box center [347, 251] width 383 height 28
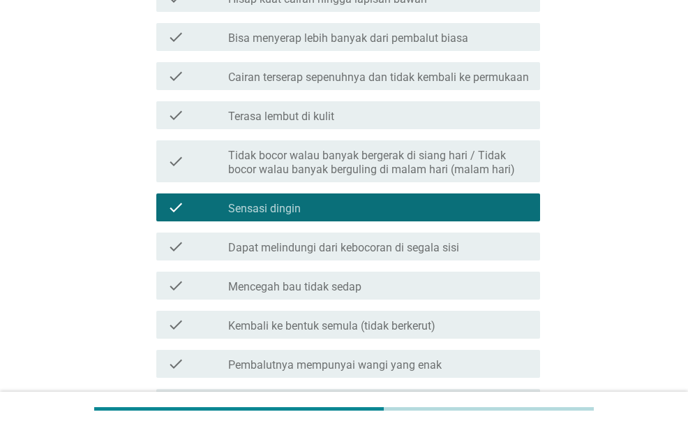
scroll to position [628, 0]
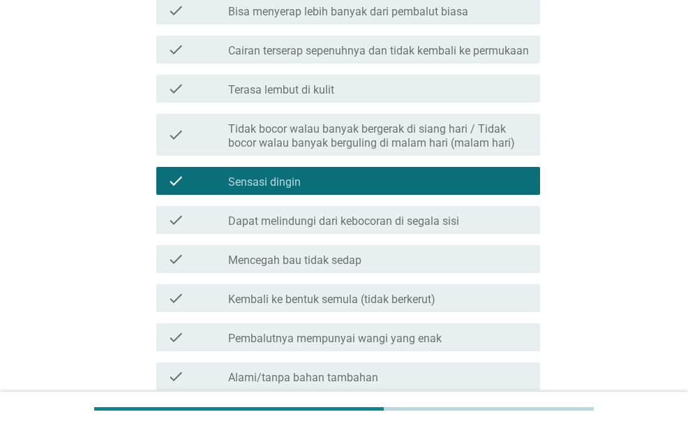
click at [409, 239] on div "check check_box_outline_blank Dapat melindungi dari kebocoran di segala sisi" at bounding box center [344, 219] width 392 height 39
click at [409, 234] on div "check check_box_outline_blank Dapat melindungi dari kebocoran di segala sisi" at bounding box center [347, 220] width 383 height 28
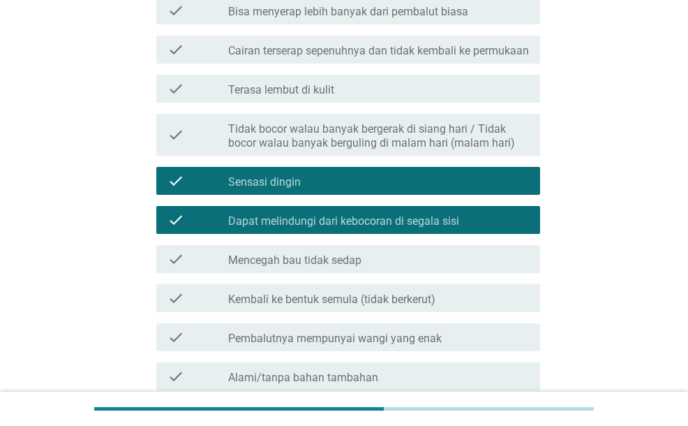
scroll to position [698, 0]
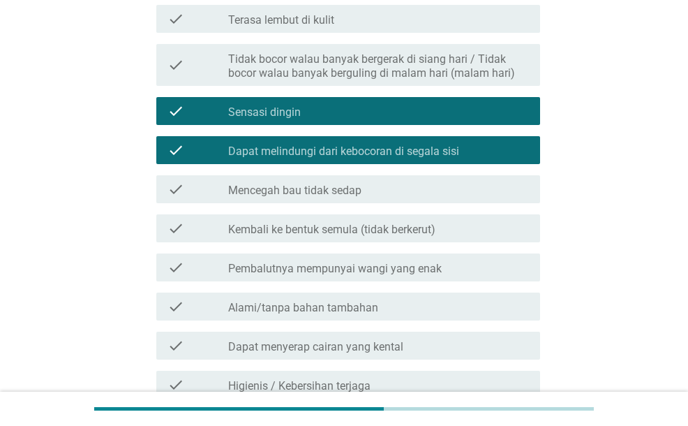
click at [398, 198] on div "check_box_outline_blank Mencegah bau tidak sedap" at bounding box center [378, 189] width 301 height 17
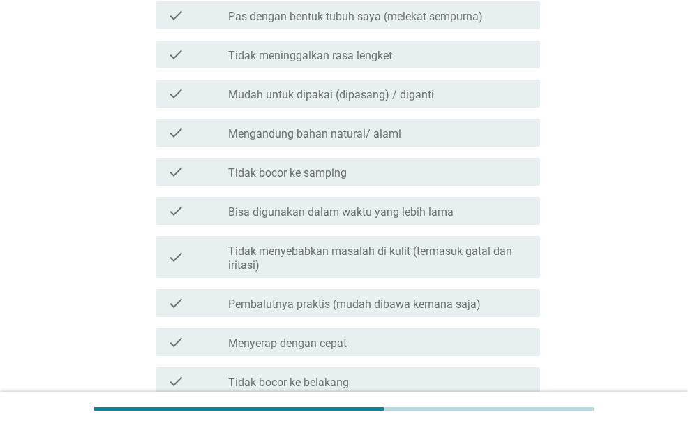
scroll to position [1396, 0]
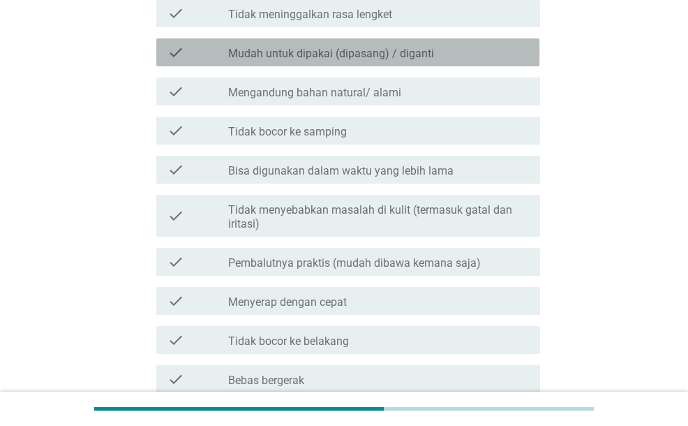
click at [364, 61] on label "Mudah untuk dipakai (dipasang) / diganti" at bounding box center [331, 54] width 206 height 14
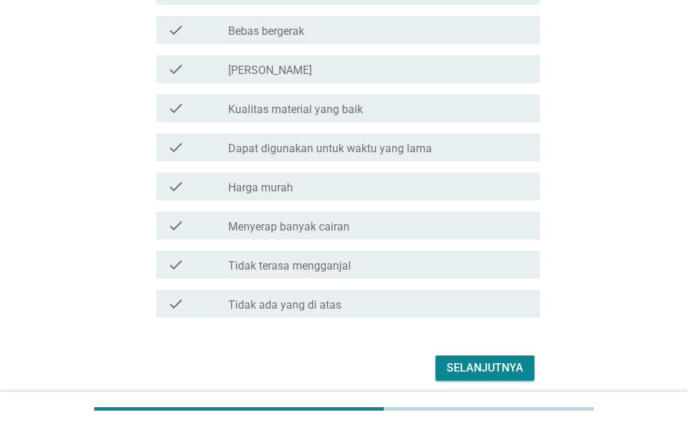
scroll to position [1813, 0]
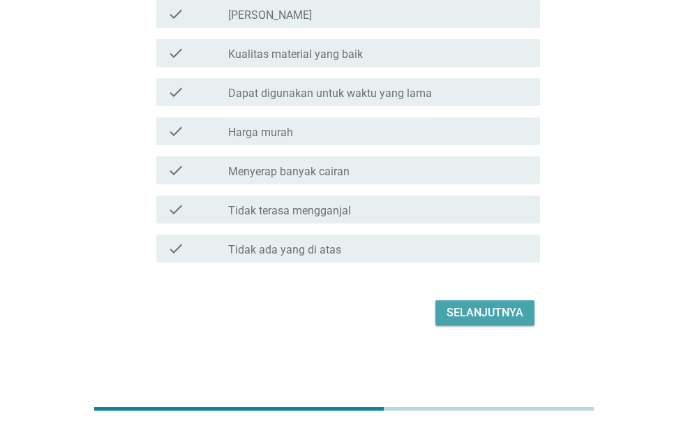
click at [471, 313] on div "Selanjutnya" at bounding box center [485, 312] width 77 height 17
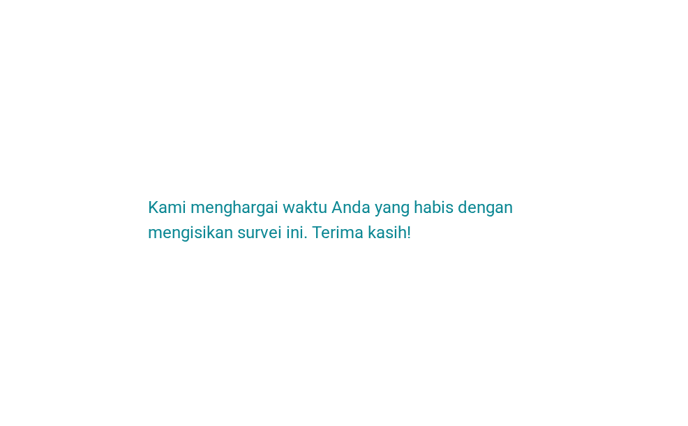
scroll to position [0, 0]
